Goal: Task Accomplishment & Management: Manage account settings

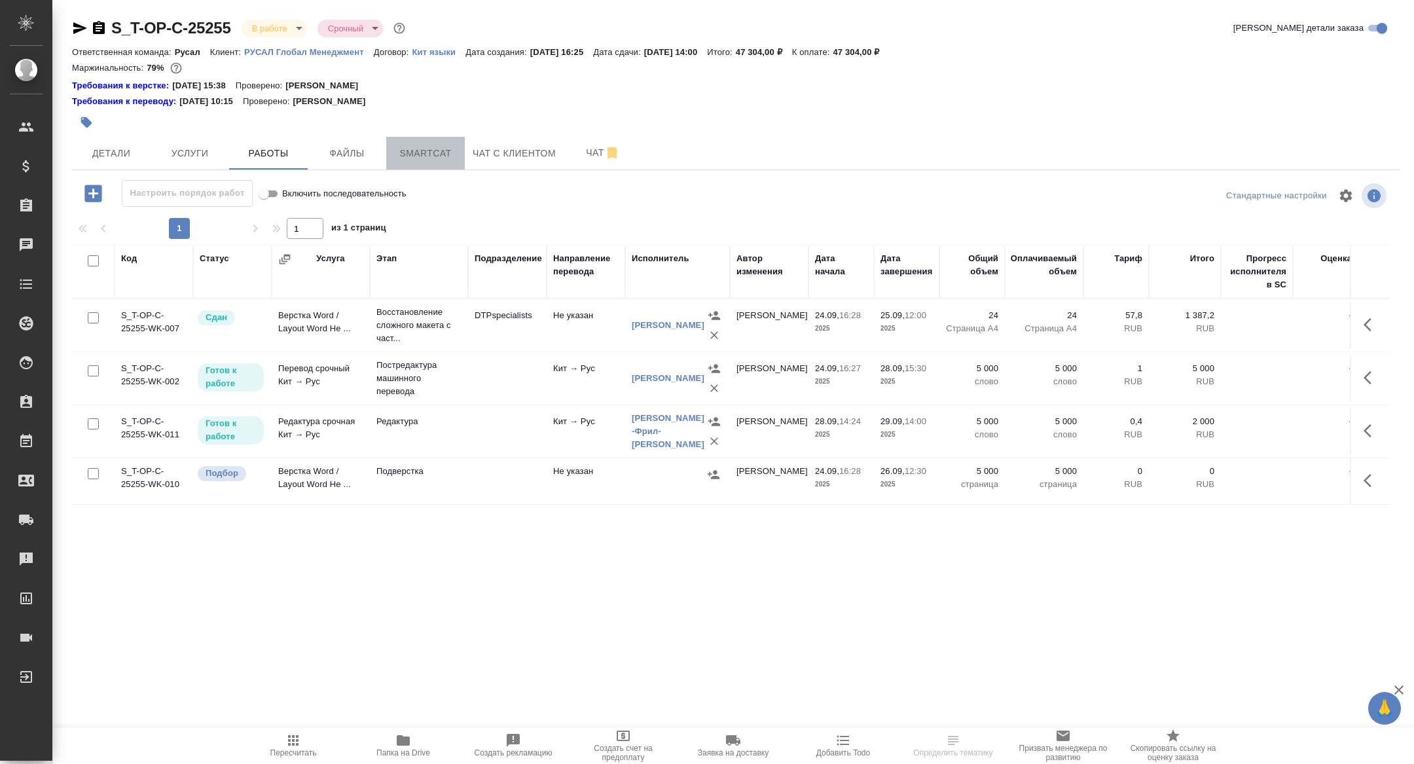
click at [436, 146] on span "Smartcat" at bounding box center [425, 153] width 63 height 16
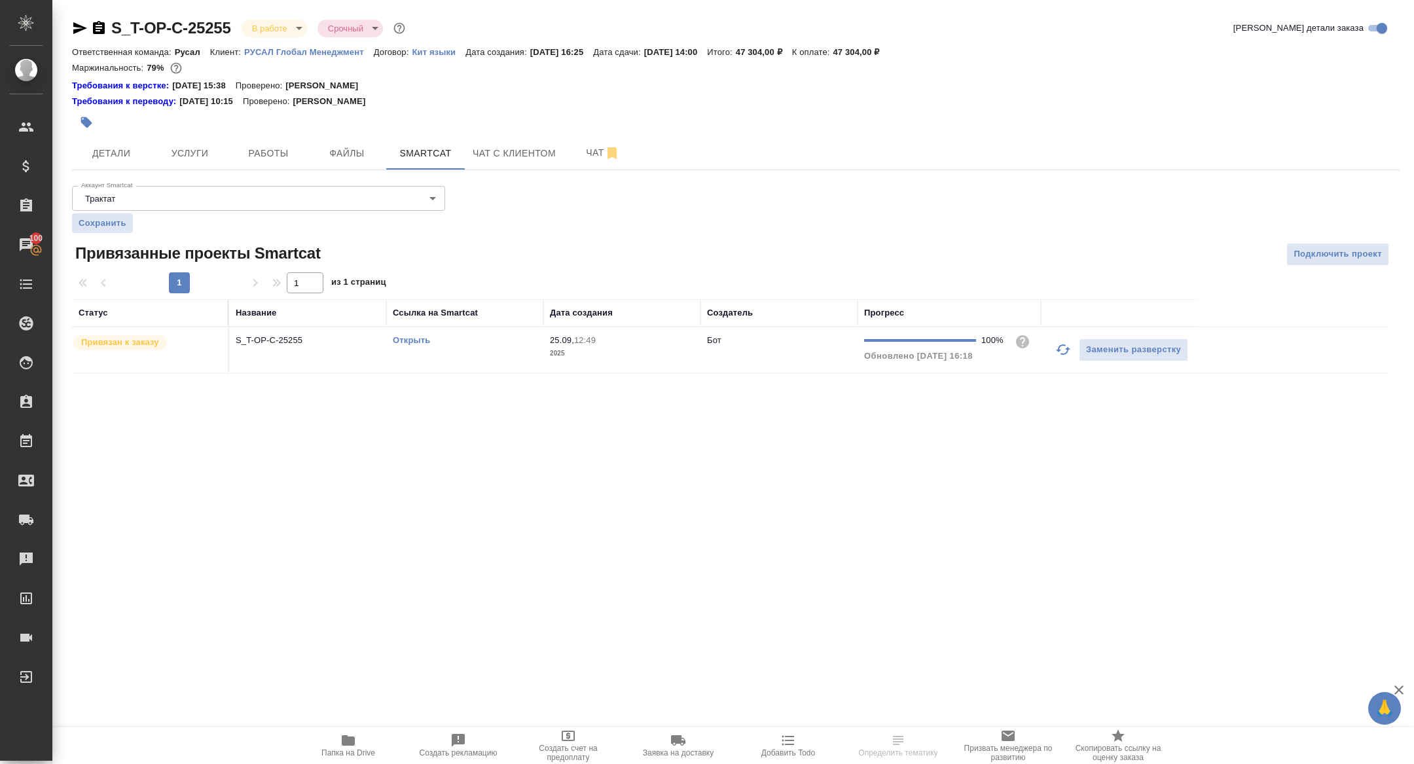
click at [401, 340] on link "Открыть" at bounding box center [411, 340] width 37 height 10
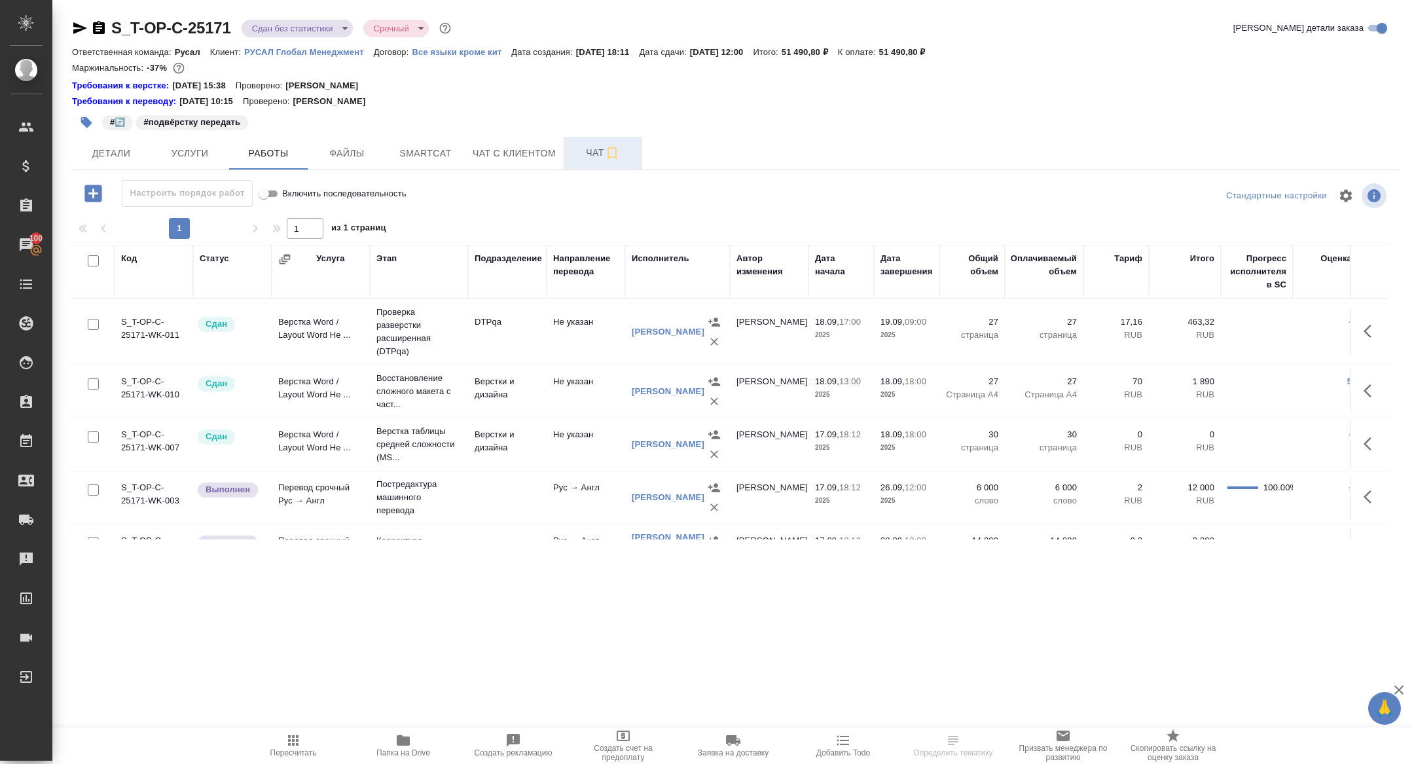
click at [590, 137] on button "Чат" at bounding box center [603, 153] width 79 height 33
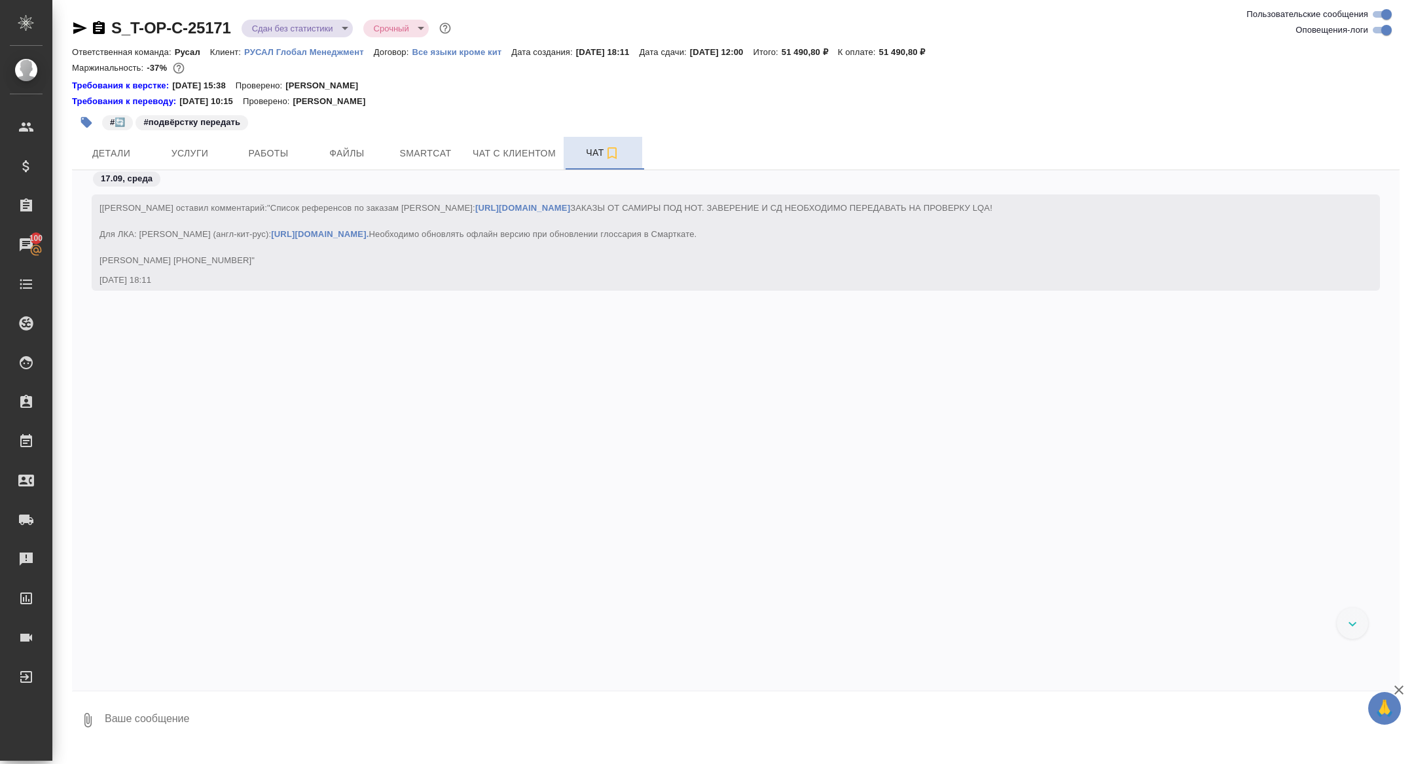
scroll to position [10098, 0]
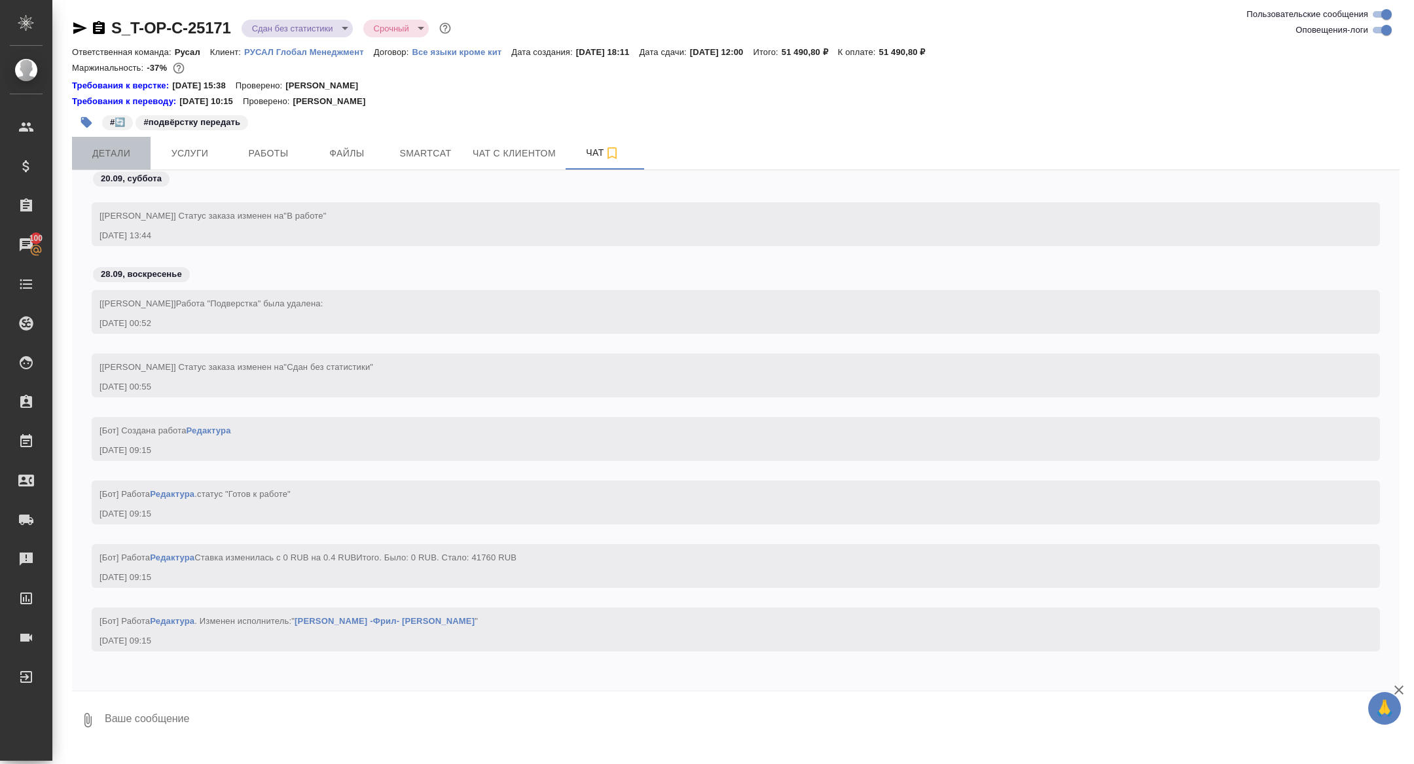
click at [131, 147] on span "Детали" at bounding box center [111, 153] width 63 height 16
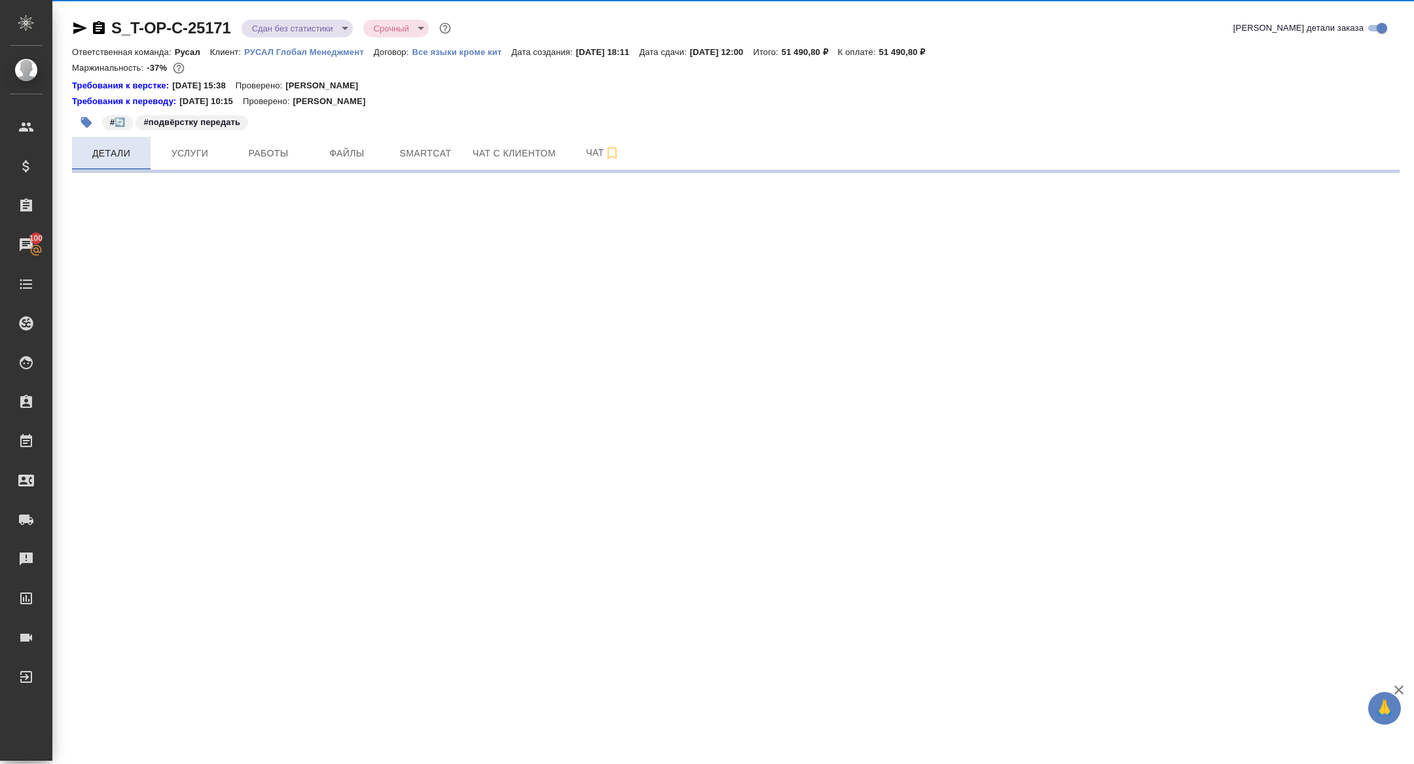
select select "RU"
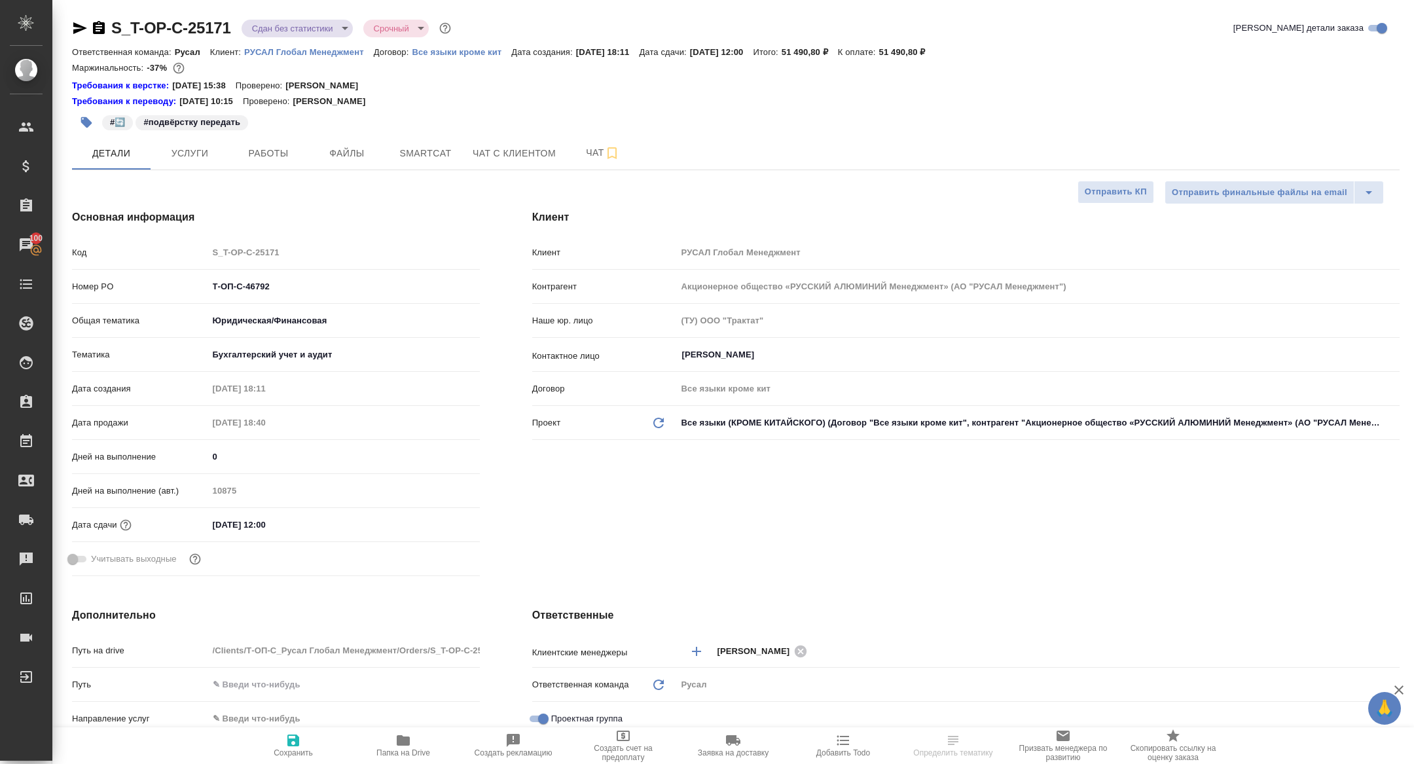
type textarea "x"
type input "Авдеенко Кирилл"
type input "[PERSON_NAME]"
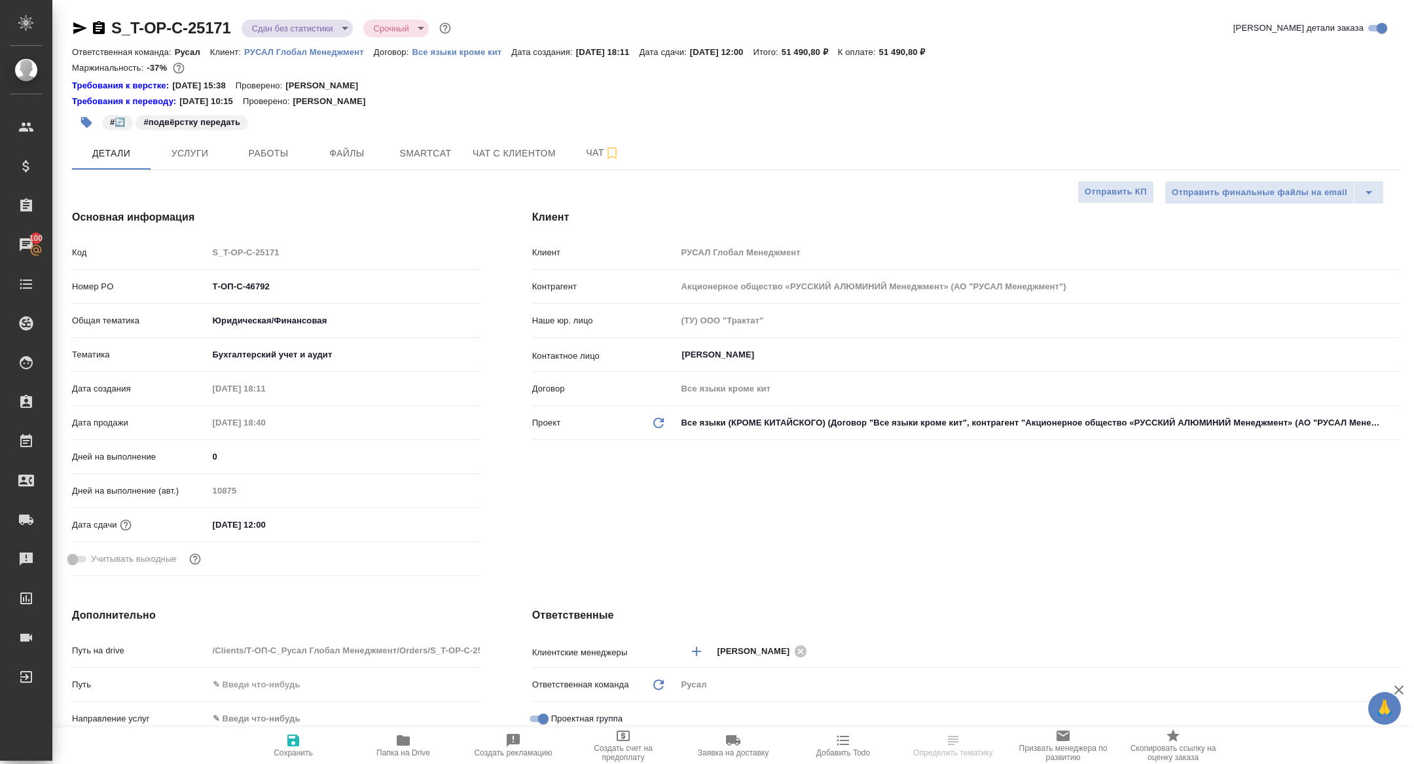
click at [405, 740] on div ".cls-1 fill:#fff; AWATERA Zhuravleva Alexandra Клиенты Спецификации Заказы 100 …" at bounding box center [707, 382] width 1414 height 764
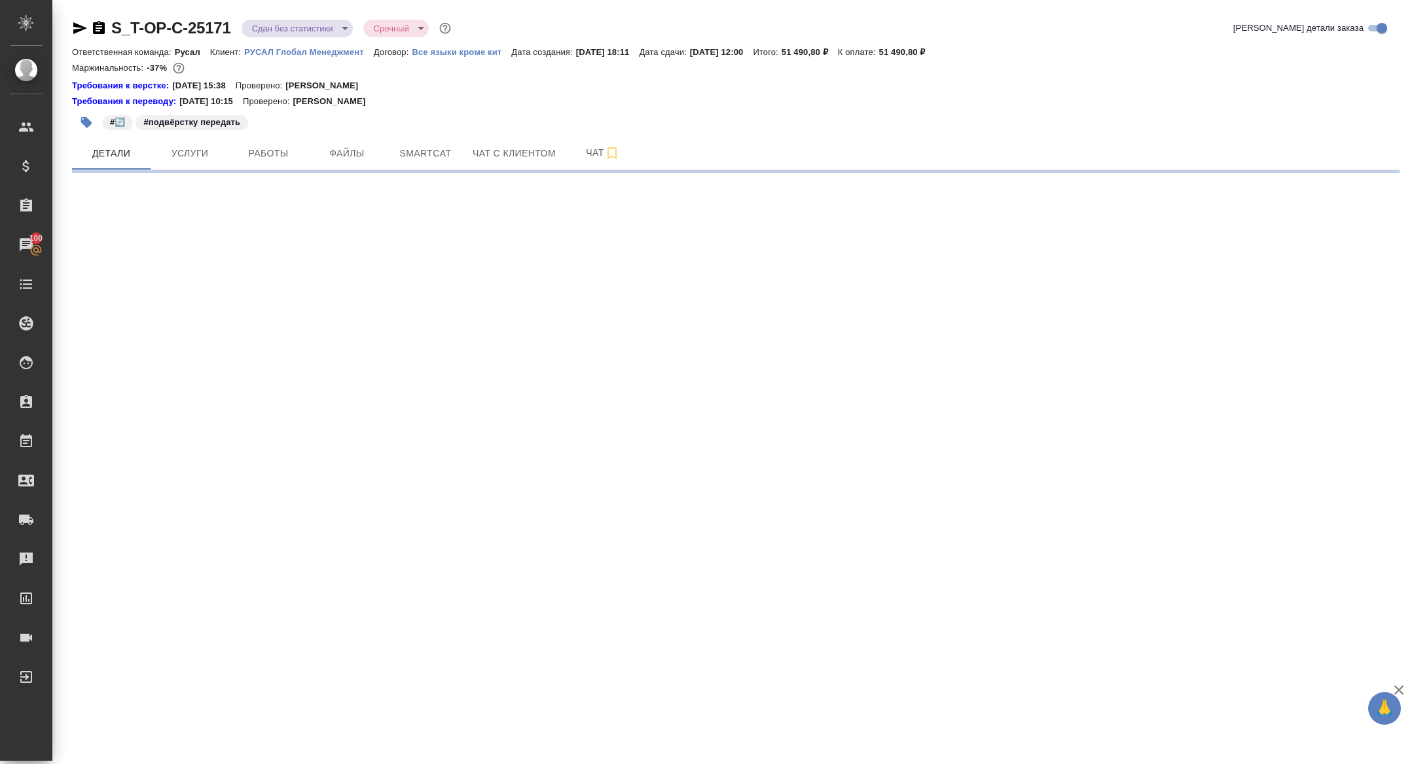
select select "RU"
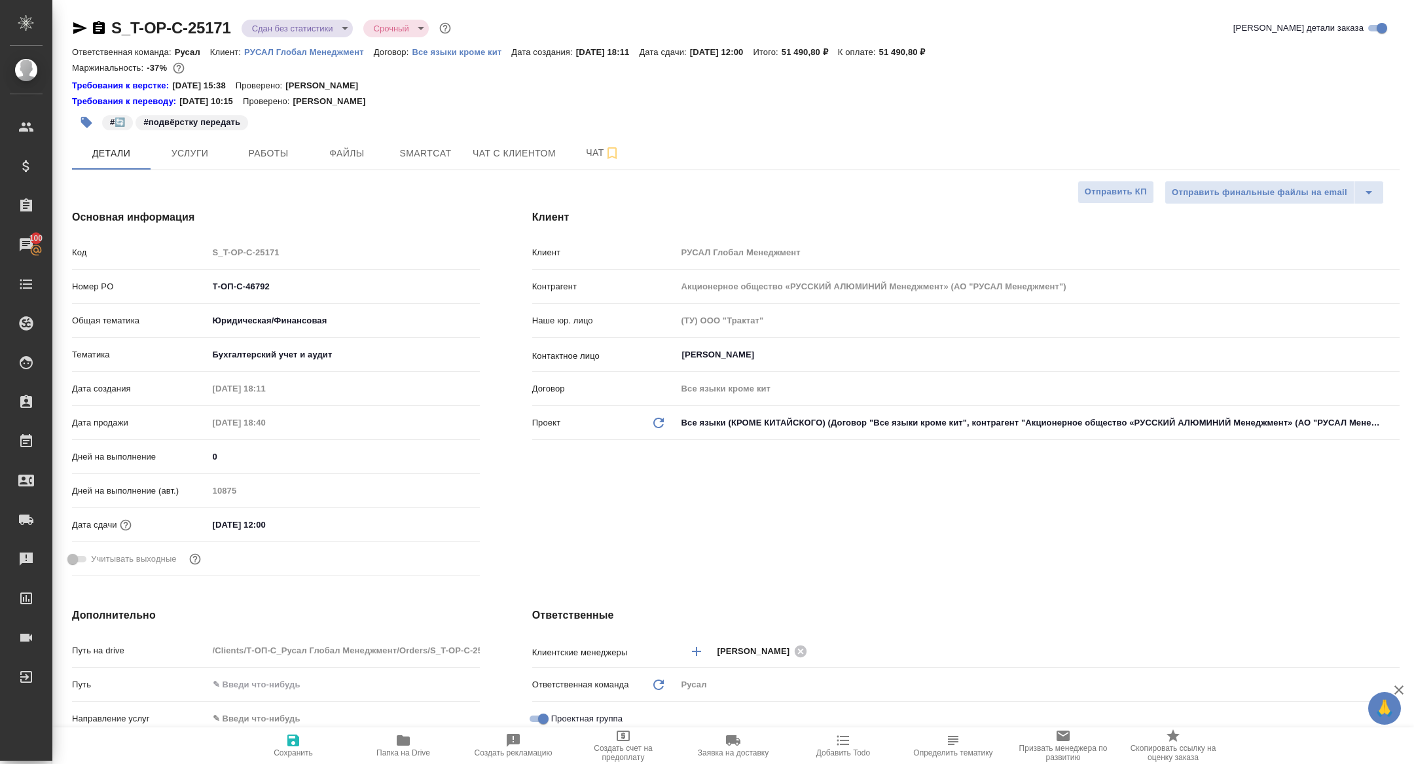
type textarea "x"
click at [408, 755] on span "Папка на Drive" at bounding box center [403, 752] width 54 height 9
type textarea "x"
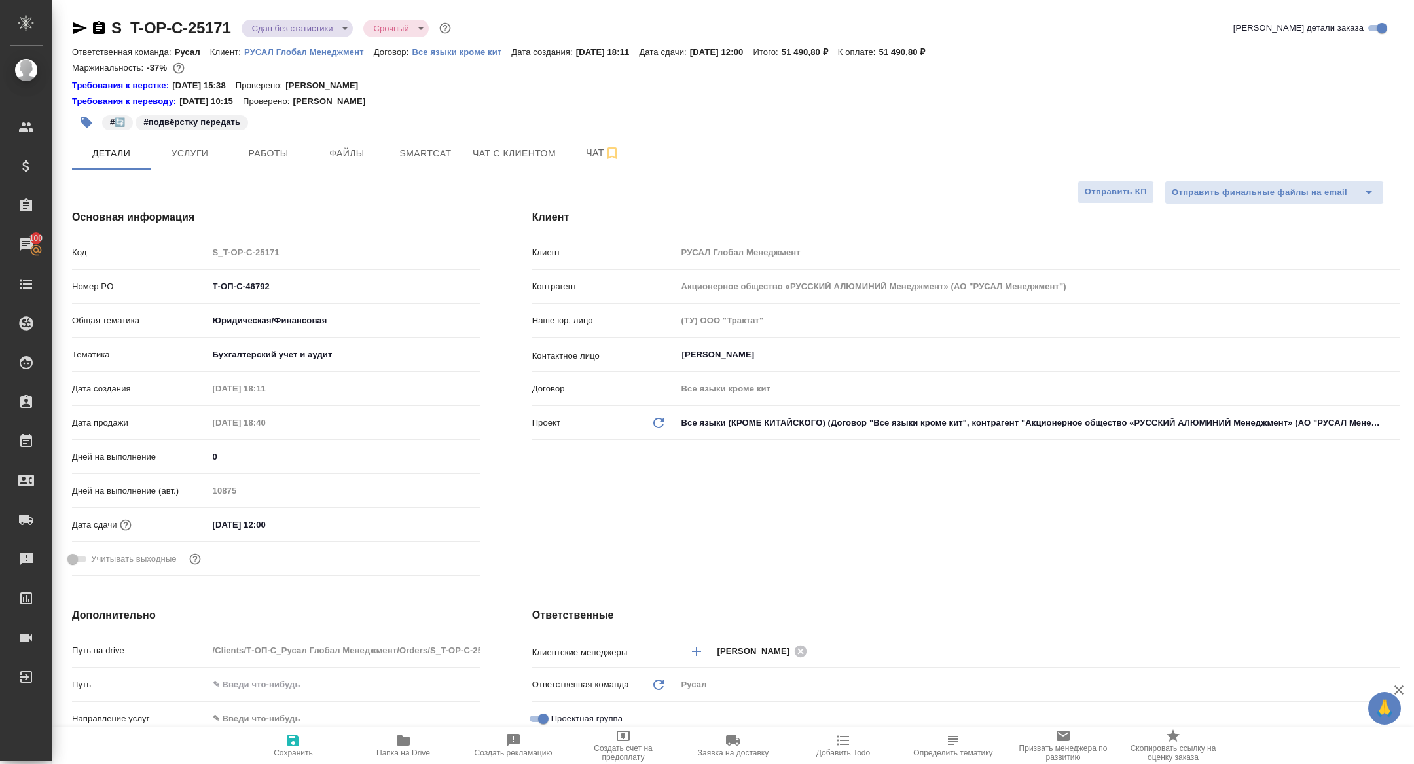
type textarea "x"
